Goal: Task Accomplishment & Management: Manage account settings

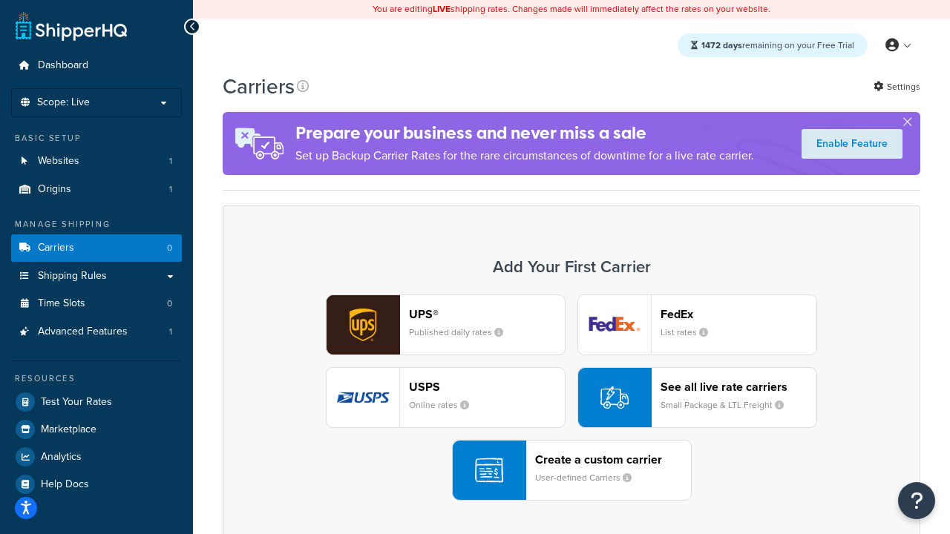
click at [571, 399] on div "UPS® Published daily rates FedEx List rates USPS Online rates See all live rate…" at bounding box center [571, 398] width 666 height 206
click at [738, 315] on header "FedEx" at bounding box center [738, 314] width 156 height 14
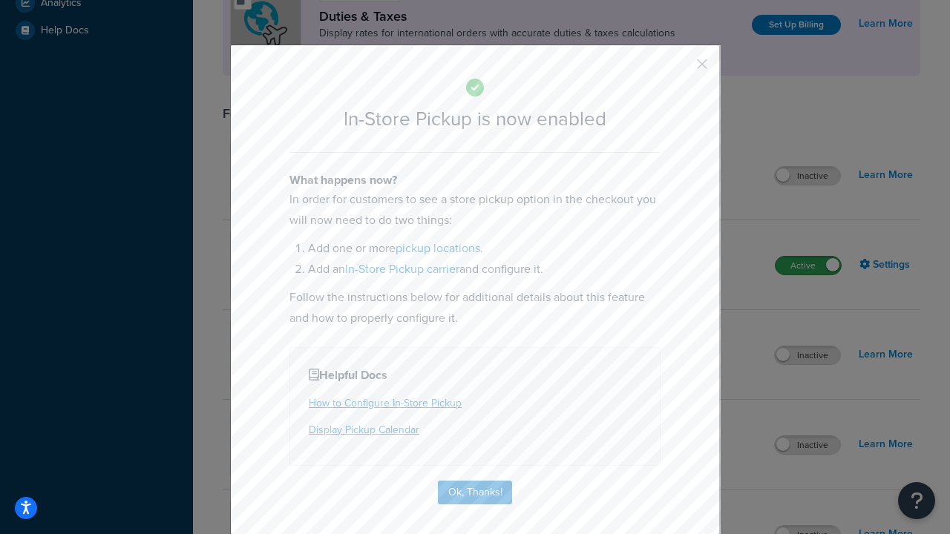
scroll to position [511, 0]
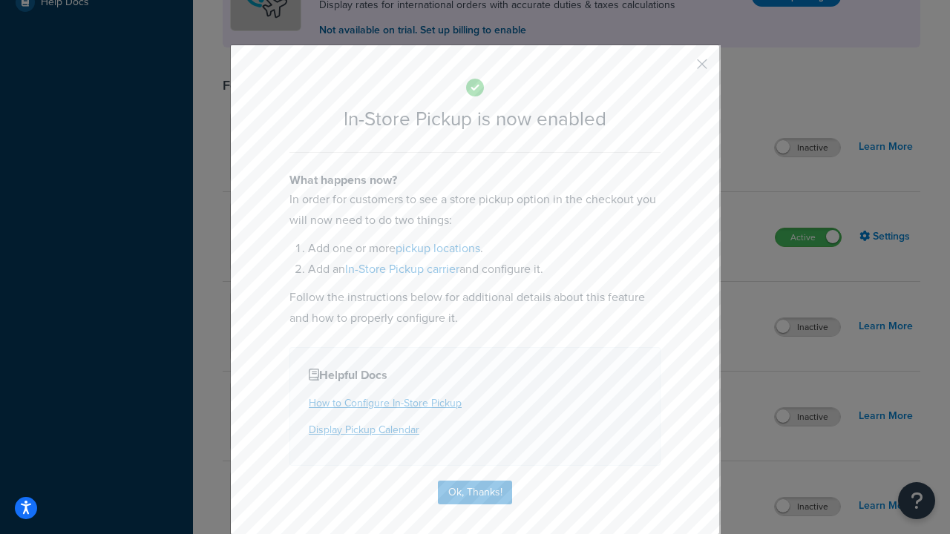
click at [680, 69] on button "button" at bounding box center [680, 70] width 4 height 4
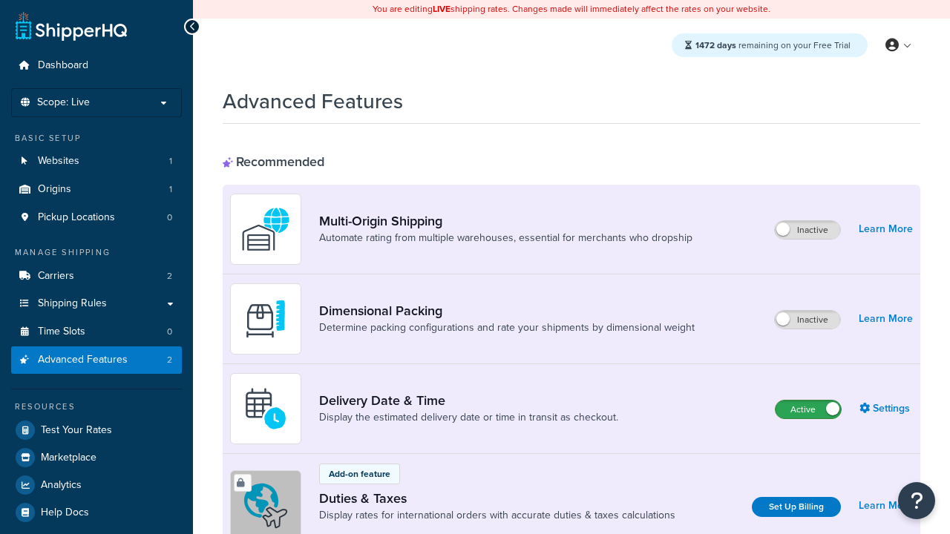
click at [808, 410] on label "Active" at bounding box center [808, 410] width 65 height 18
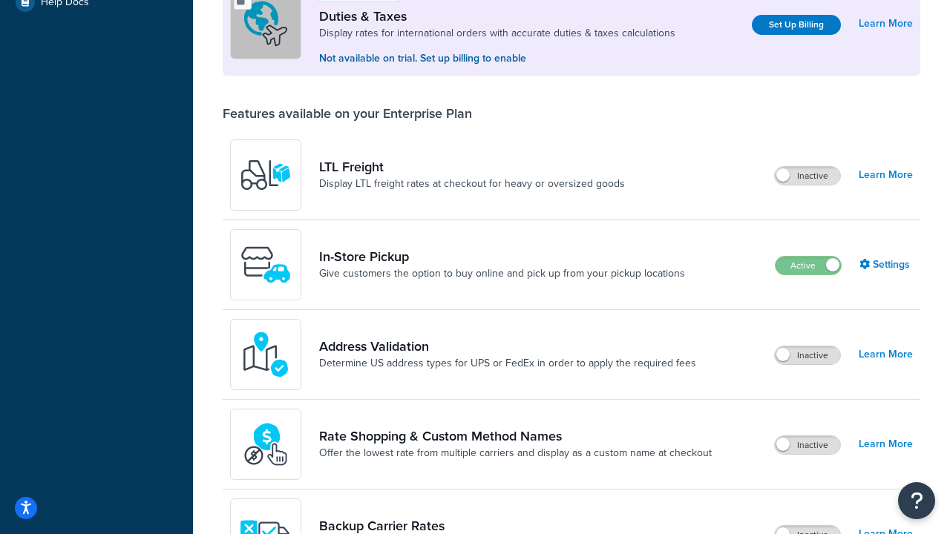
scroll to position [454, 0]
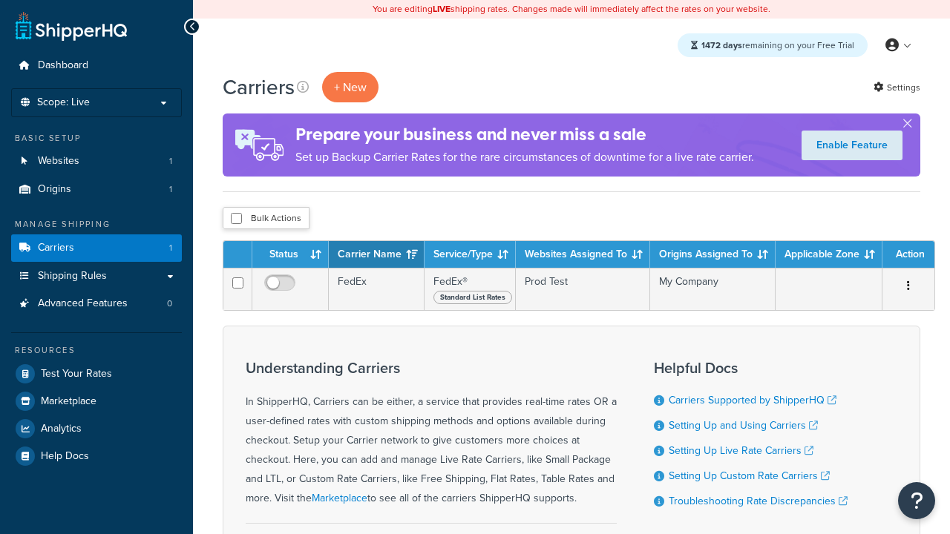
click at [236, 220] on input "checkbox" at bounding box center [236, 218] width 11 height 11
checkbox input "true"
click at [0, 0] on button "Delete" at bounding box center [0, 0] width 0 height 0
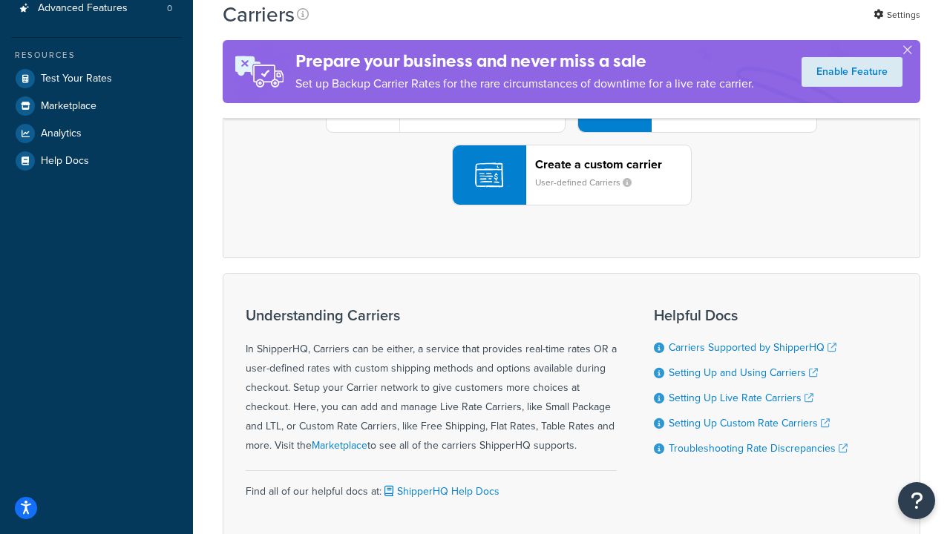
click at [571, 206] on div "UPS® Published daily rates FedEx List rates USPS Online rates See all live rate…" at bounding box center [571, 102] width 666 height 206
click at [738, 26] on header "FedEx" at bounding box center [738, 19] width 156 height 14
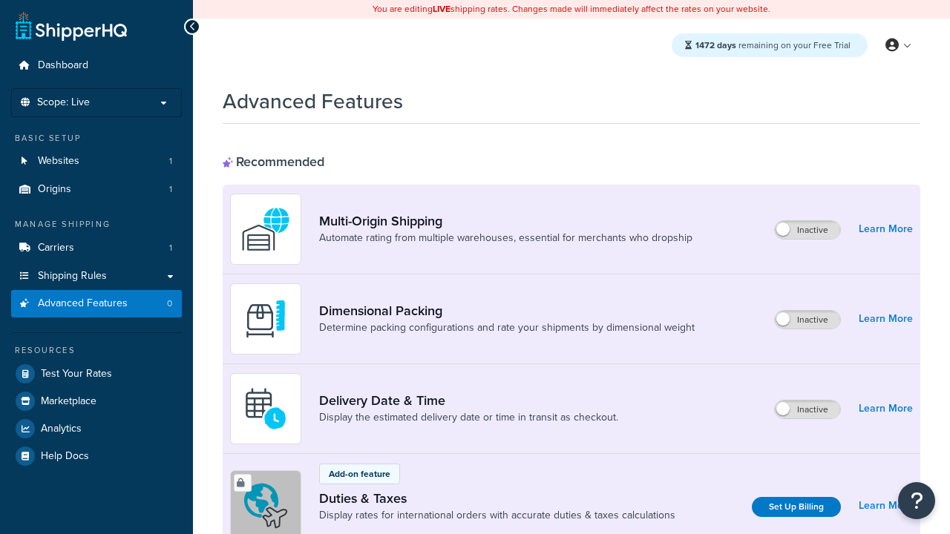
scroll to position [482, 0]
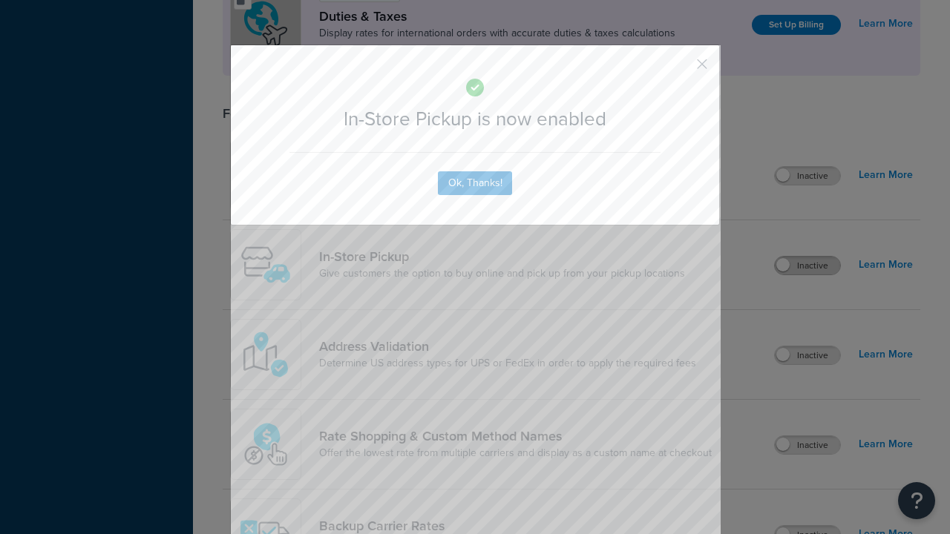
scroll to position [0, 0]
click at [680, 69] on button "button" at bounding box center [680, 70] width 4 height 4
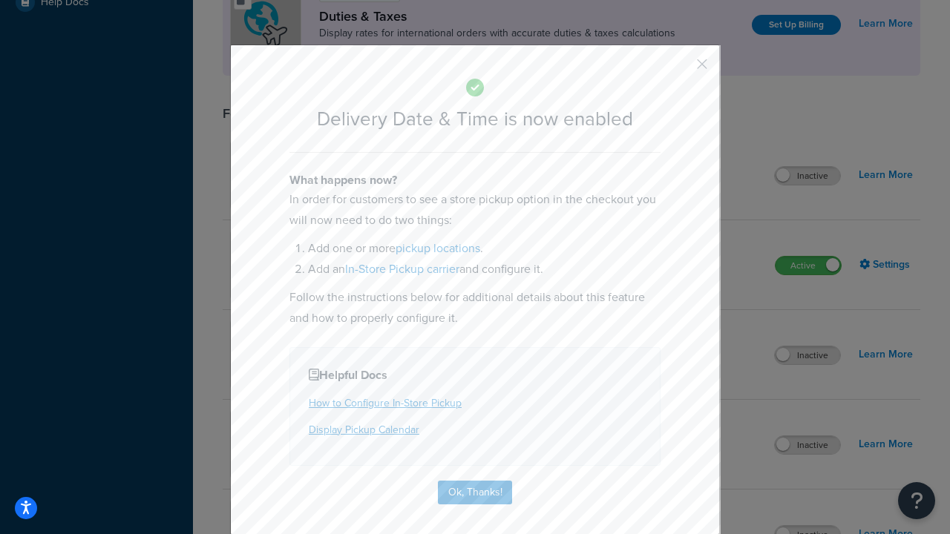
scroll to position [143, 0]
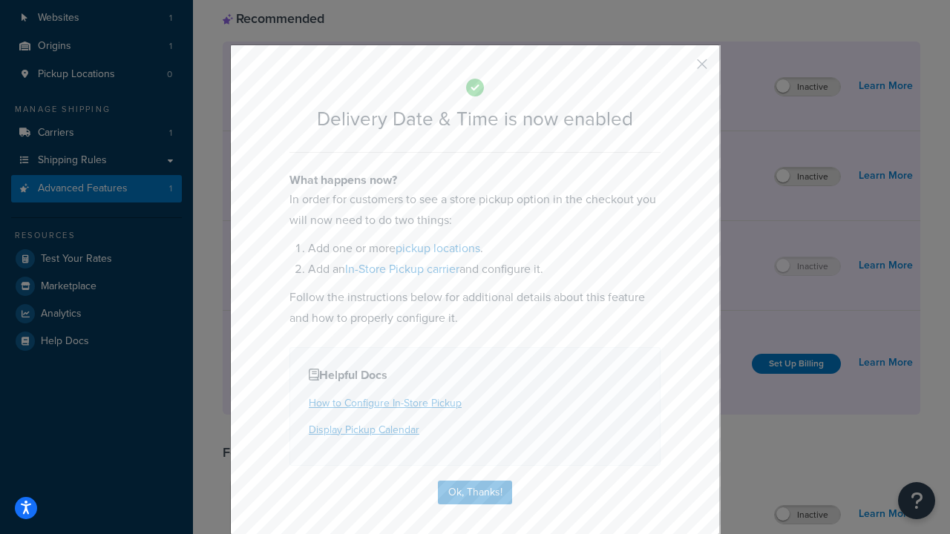
click at [680, 69] on button "button" at bounding box center [680, 70] width 4 height 4
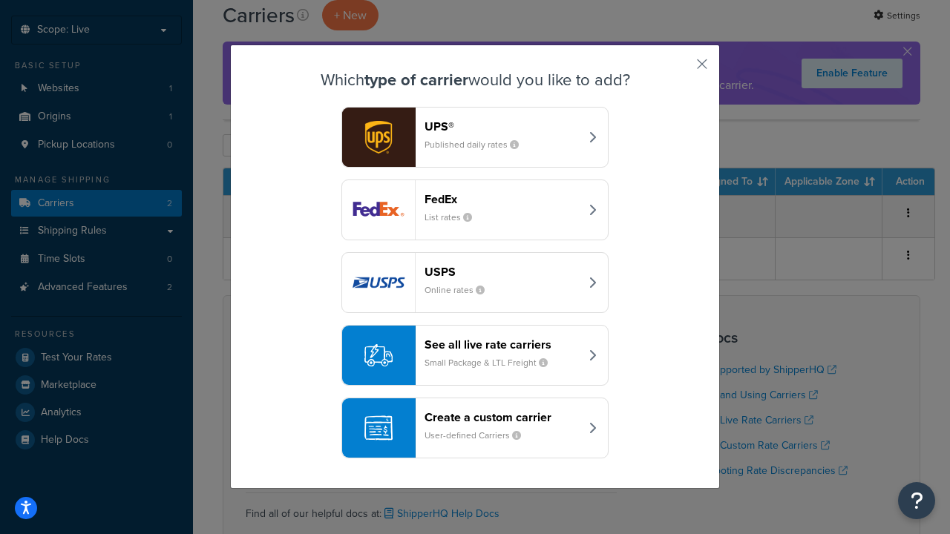
click at [475, 429] on div "Create a custom carrier User-defined Carriers" at bounding box center [501, 428] width 155 height 36
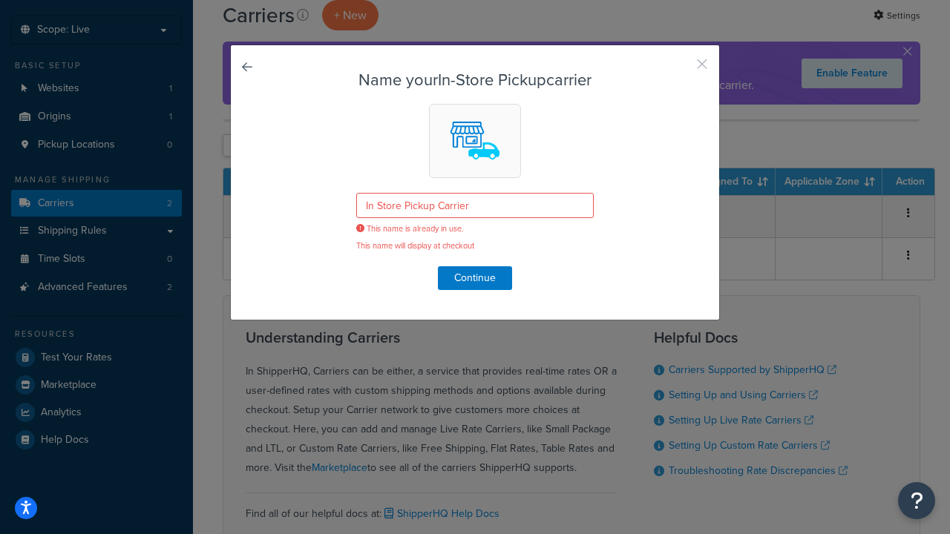
click at [680, 69] on button "button" at bounding box center [680, 70] width 4 height 4
click at [236, 147] on input "checkbox" at bounding box center [236, 145] width 11 height 11
checkbox input "true"
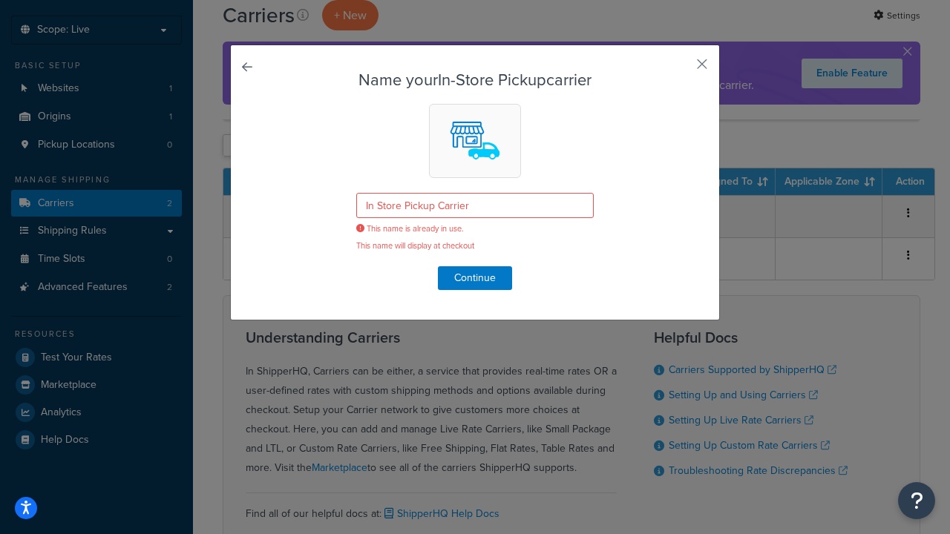
click at [0, 0] on button "Delete" at bounding box center [0, 0] width 0 height 0
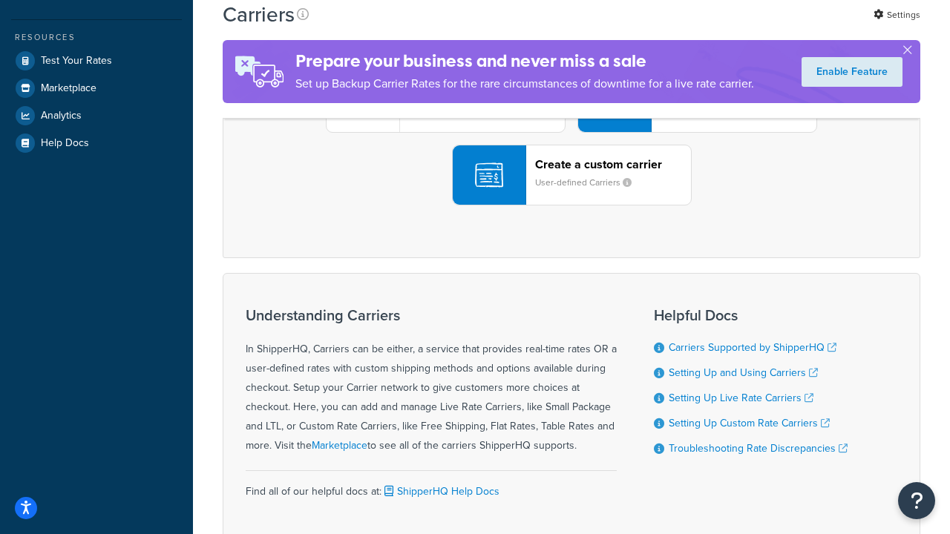
click at [571, 206] on div "UPS® Published daily rates FedEx List rates USPS Online rates See all live rate…" at bounding box center [571, 102] width 666 height 206
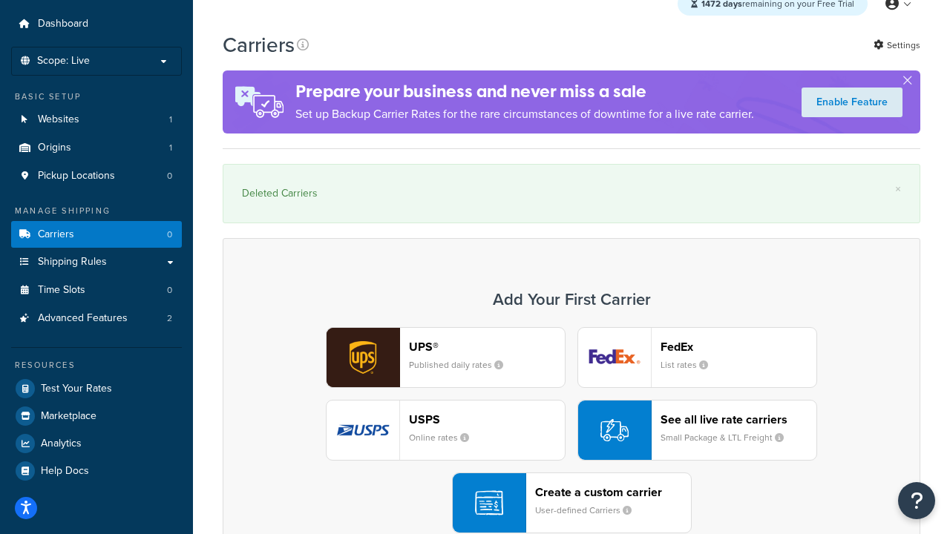
click at [571, 504] on div "Create a custom carrier User-defined Carriers" at bounding box center [613, 503] width 156 height 36
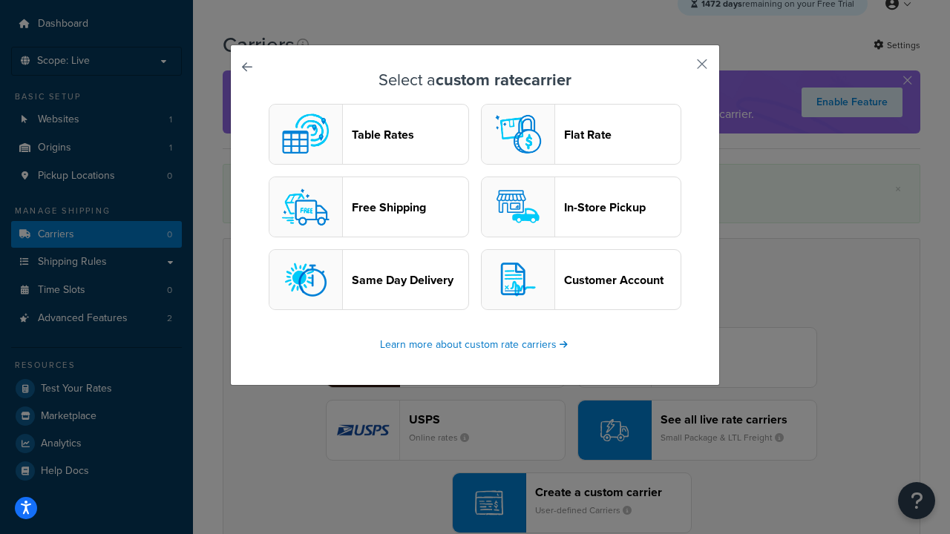
click at [581, 208] on header "In-Store Pickup" at bounding box center [622, 207] width 117 height 14
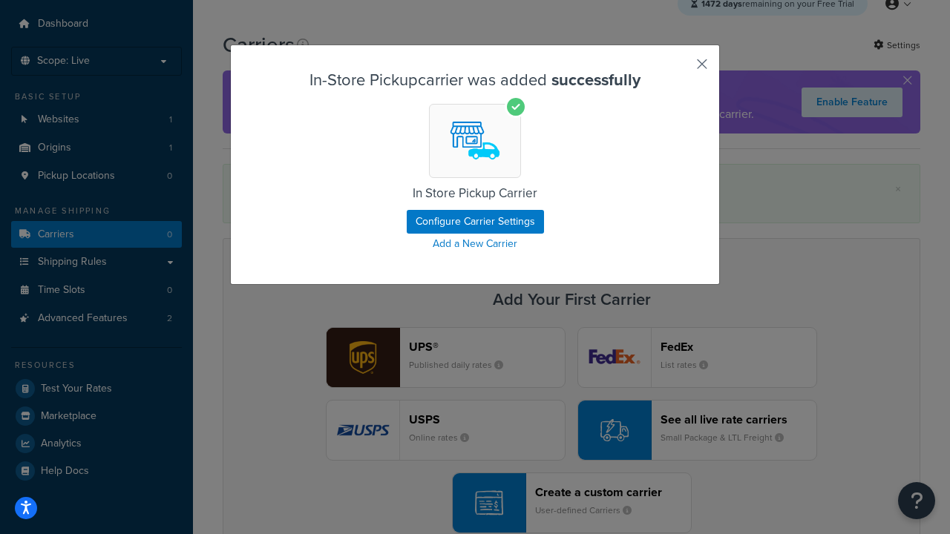
click at [680, 69] on button "button" at bounding box center [680, 70] width 4 height 4
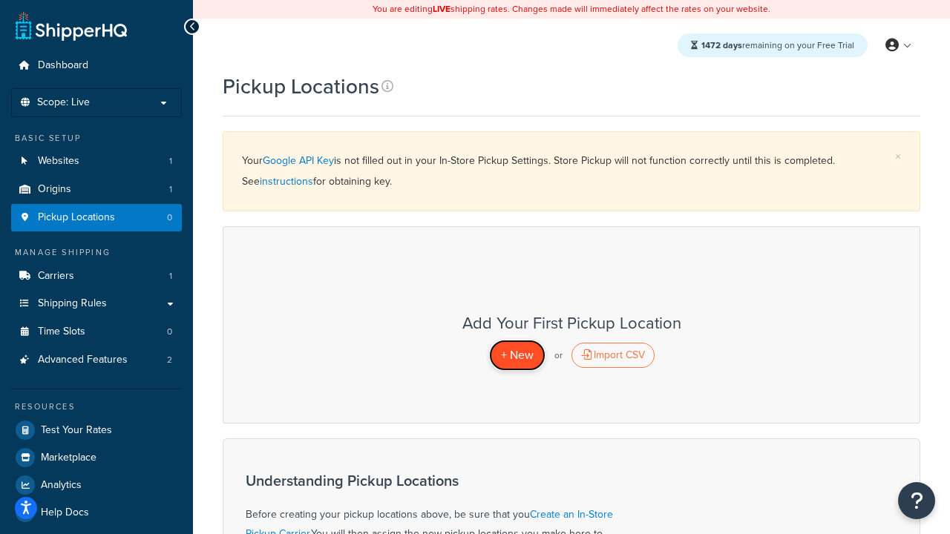
click at [517, 355] on span "+ New" at bounding box center [517, 355] width 33 height 17
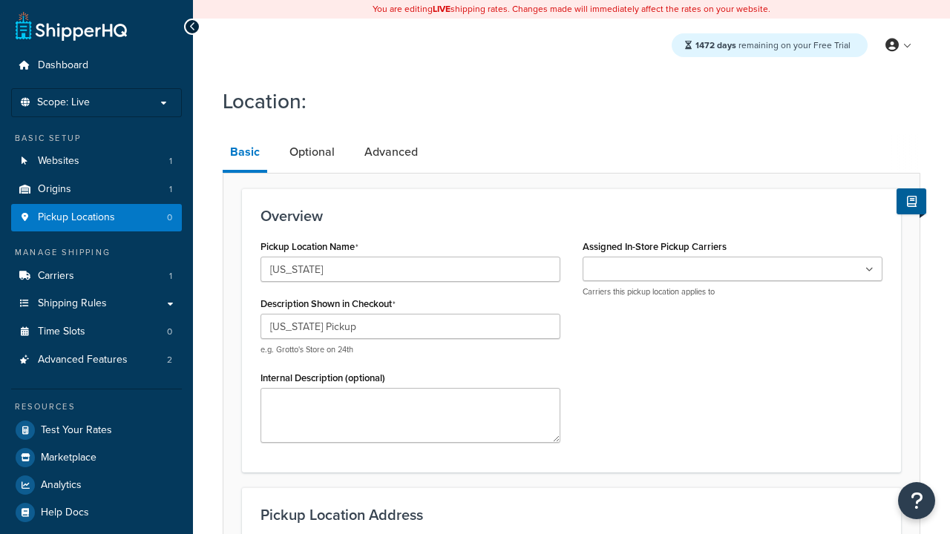
type input "[US_STATE] Pickup"
click at [732, 269] on ul at bounding box center [733, 269] width 300 height 24
type input "3385 Michelson Drive"
type input "Suite B"
type input "Irvine"
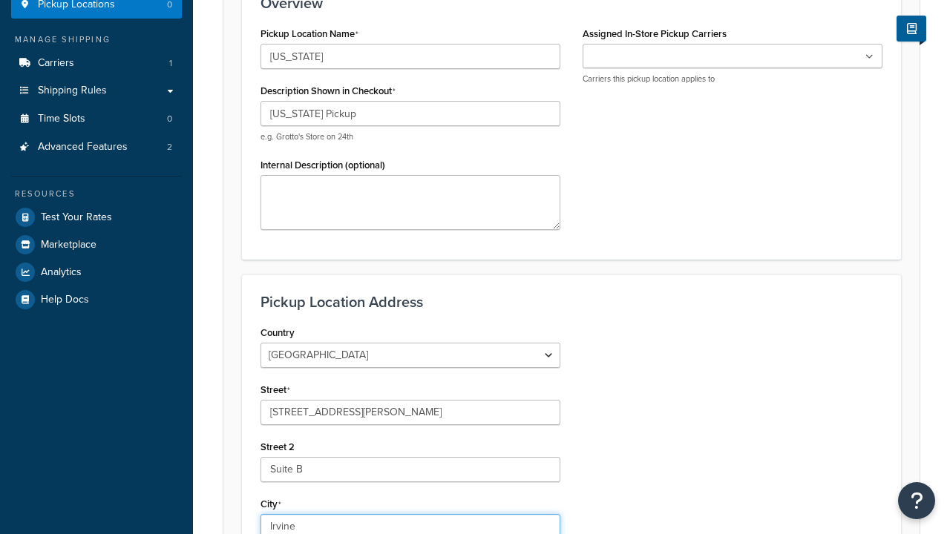
select select "5"
type input "Irvine"
type input "92612"
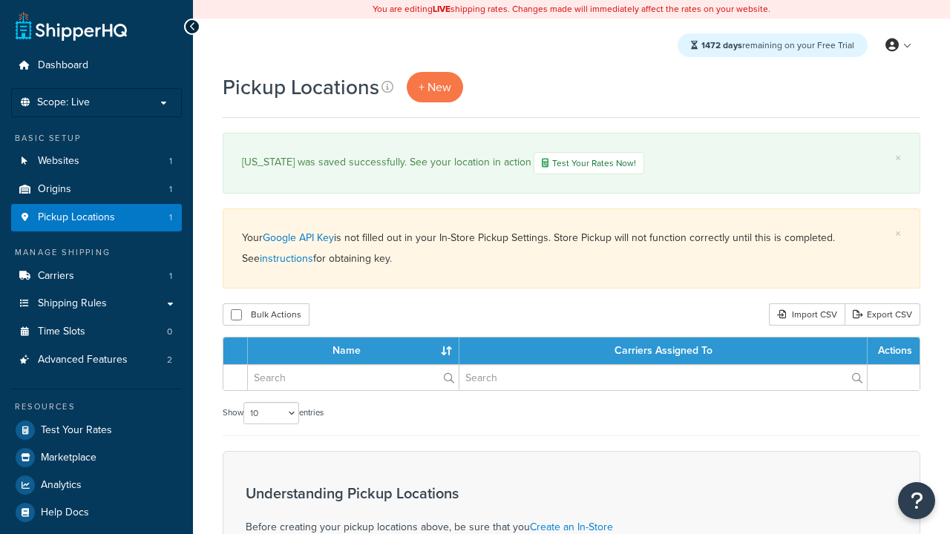
click at [353, 353] on th "Name" at bounding box center [354, 351] width 212 height 27
click at [663, 353] on th "Carriers Assigned To" at bounding box center [663, 351] width 408 height 27
click at [894, 353] on th "Actions" at bounding box center [894, 351] width 52 height 27
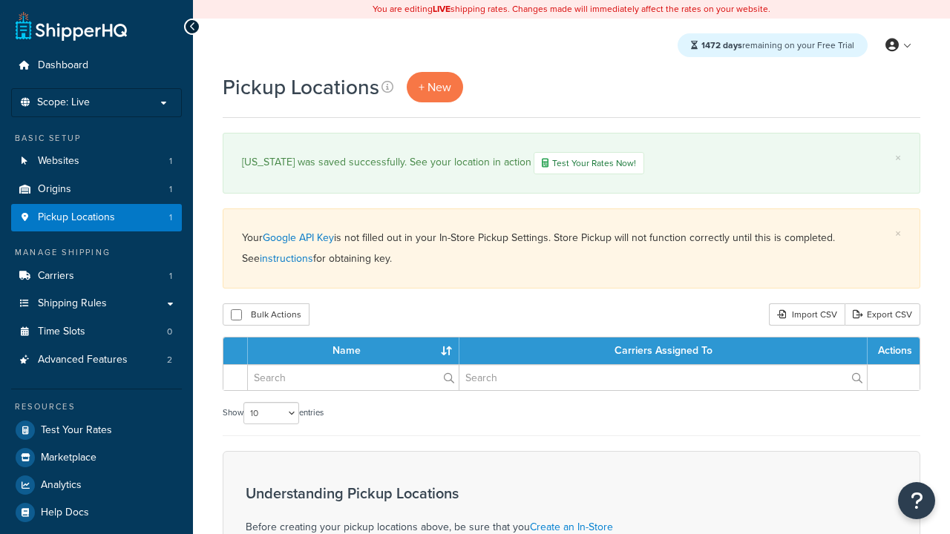
click at [894, 353] on th "Actions" at bounding box center [894, 351] width 52 height 27
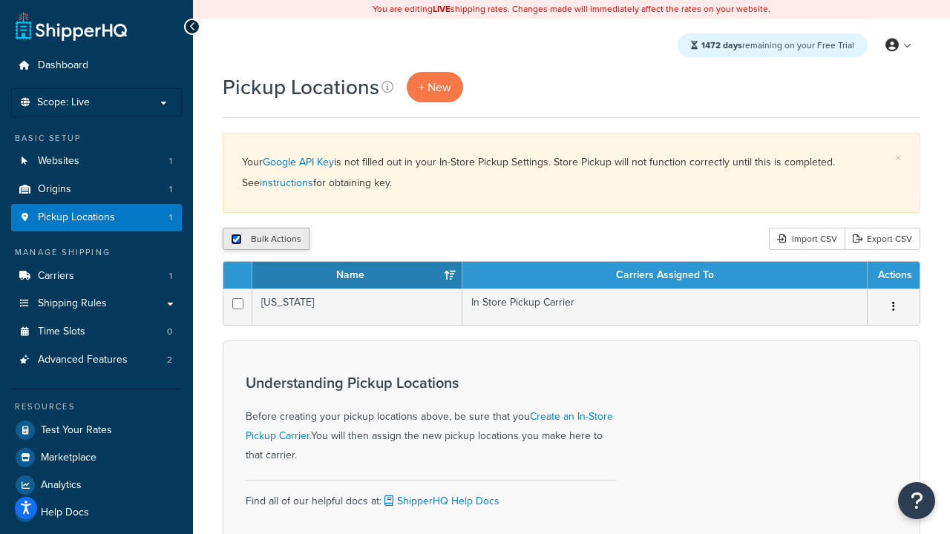
click at [236, 240] on input "checkbox" at bounding box center [236, 239] width 11 height 11
checkbox input "false"
click at [236, 240] on input "checkbox" at bounding box center [236, 239] width 11 height 11
checkbox input "true"
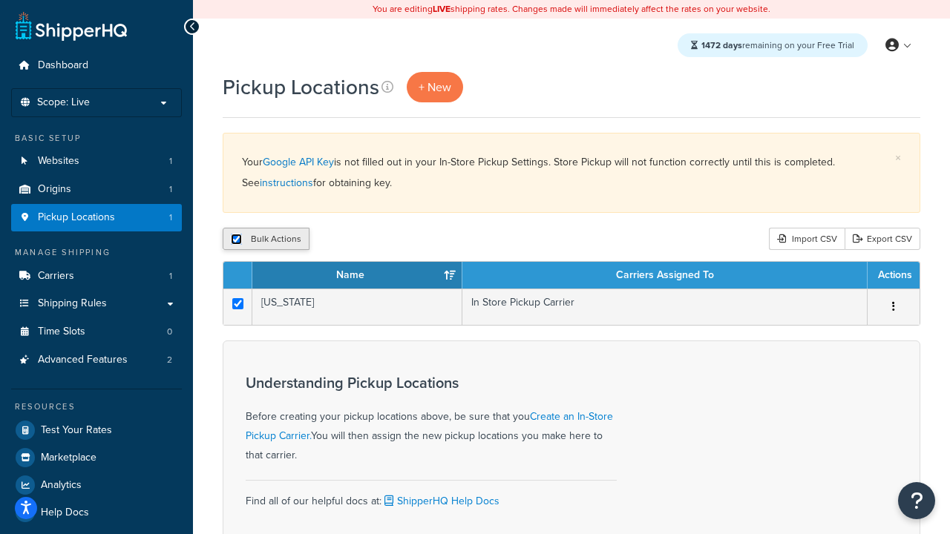
checkbox input "true"
click at [395, 240] on button "Delete" at bounding box center [395, 239] width 51 height 22
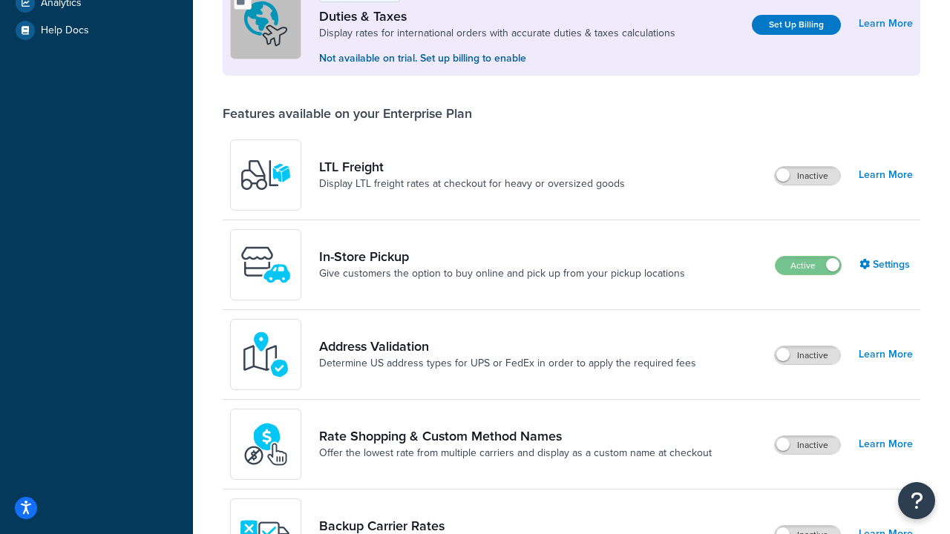
scroll to position [455, 0]
